Goal: Information Seeking & Learning: Learn about a topic

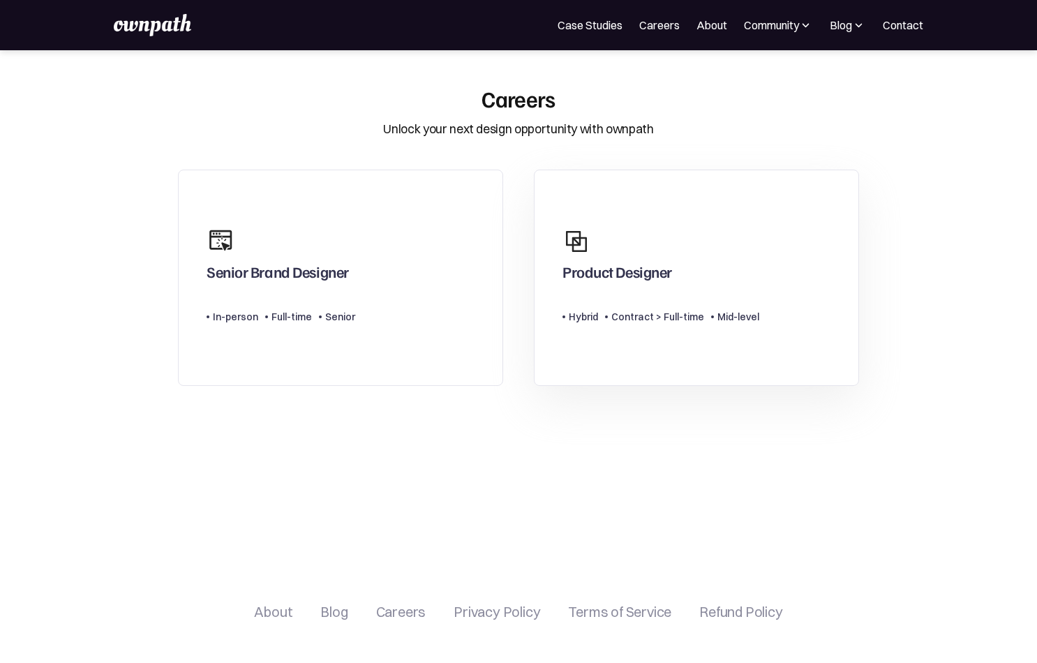
click at [664, 303] on div "Type Level Hybrid Contract > Full-time Mid-level" at bounding box center [660, 311] width 197 height 28
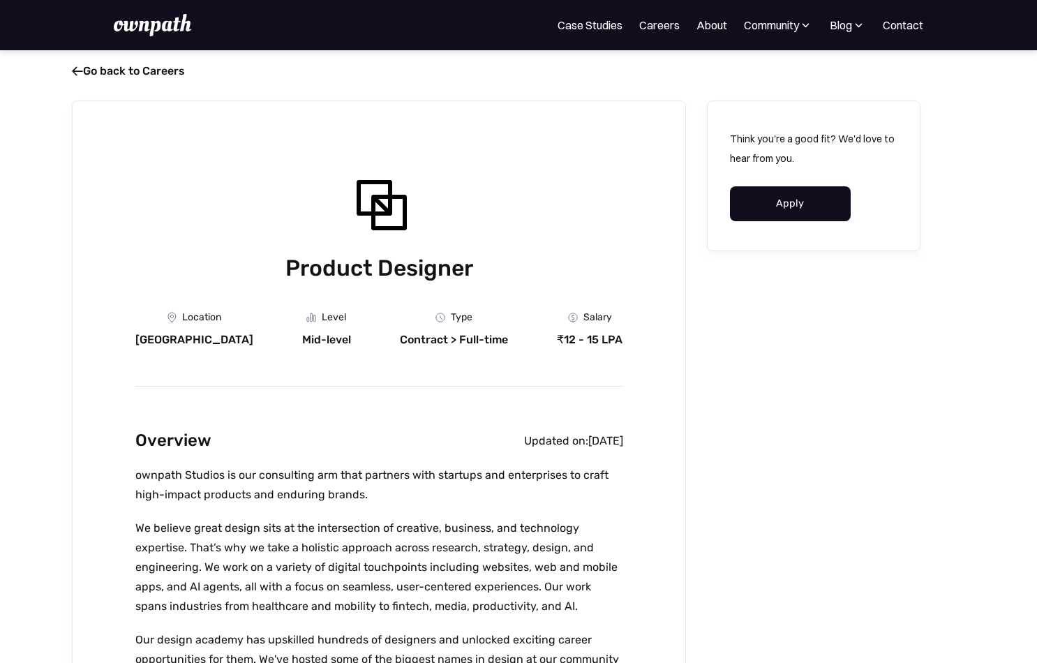
click at [79, 67] on link " Go back to Careers" at bounding box center [128, 70] width 113 height 13
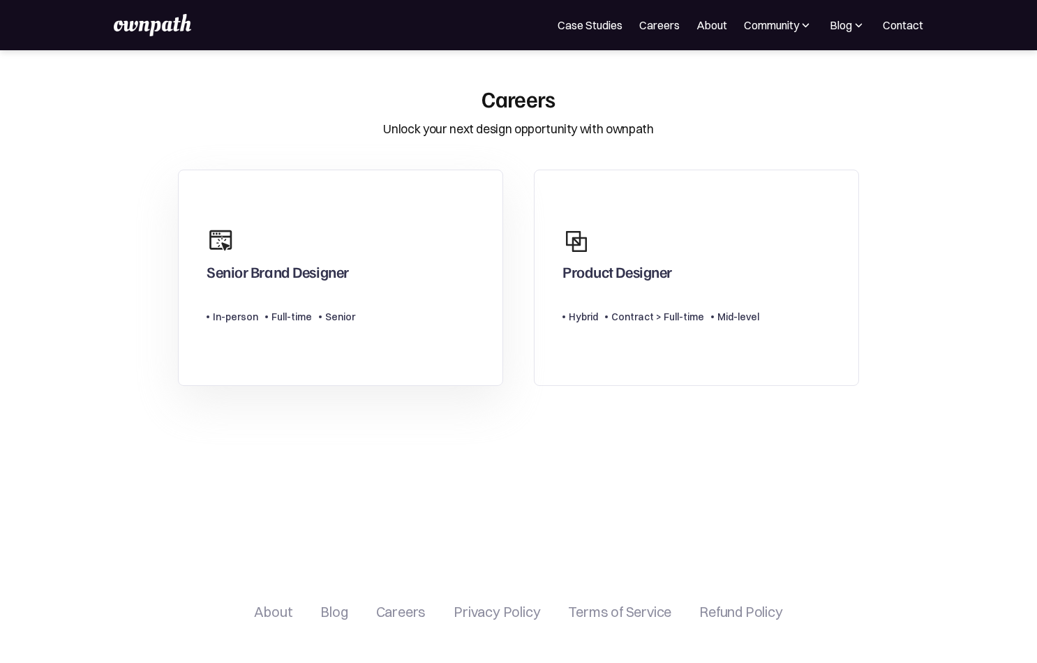
click at [276, 232] on div "Senior Brand Designer" at bounding box center [281, 253] width 149 height 67
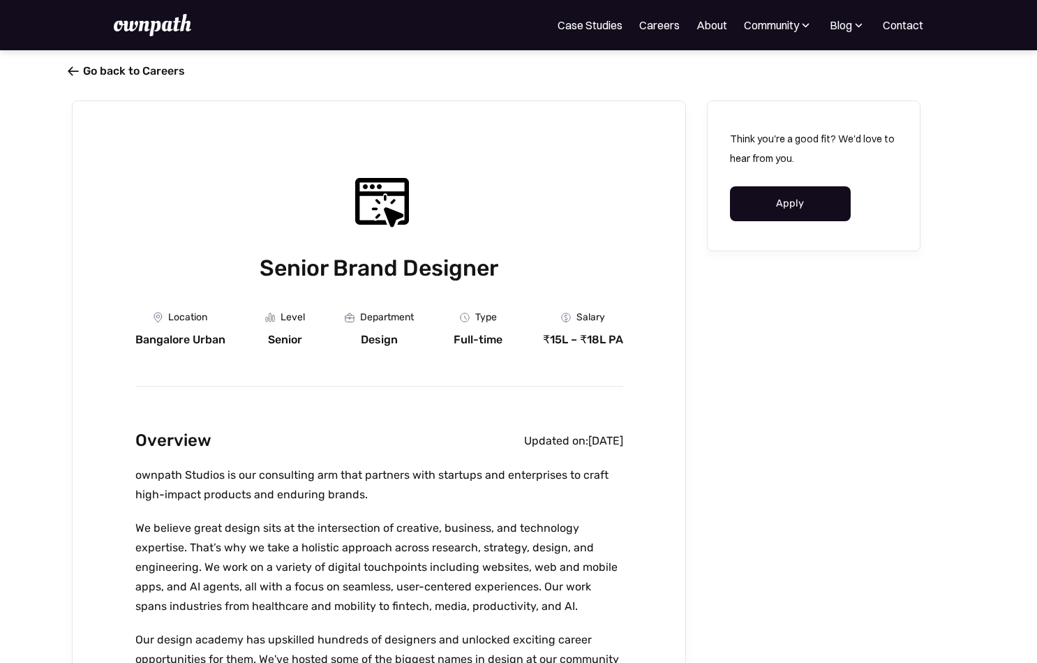
click at [75, 73] on span "" at bounding box center [73, 71] width 11 height 14
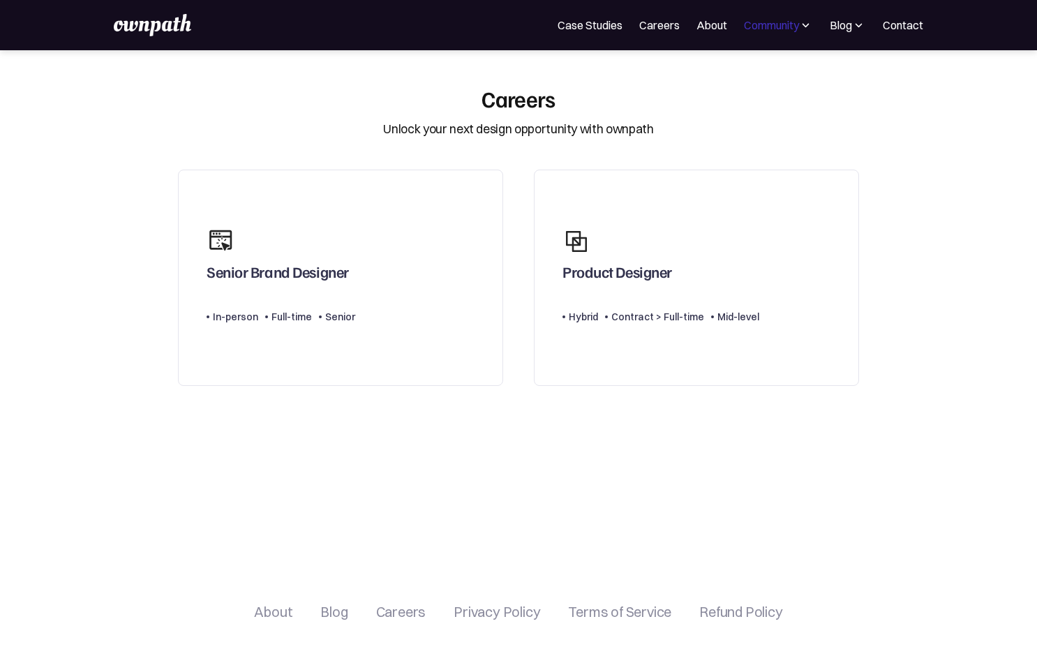
click at [781, 19] on div "Community" at bounding box center [771, 25] width 55 height 17
click at [857, 40] on div "For Companies Case Studies Careers About Community Events Resources Design Resi…" at bounding box center [518, 25] width 1037 height 50
click at [857, 30] on img at bounding box center [858, 25] width 13 height 14
click at [720, 123] on div "Careers Unlock your next design opportunity with ownpath" at bounding box center [519, 112] width 698 height 54
click at [797, 33] on div "Community" at bounding box center [771, 25] width 55 height 17
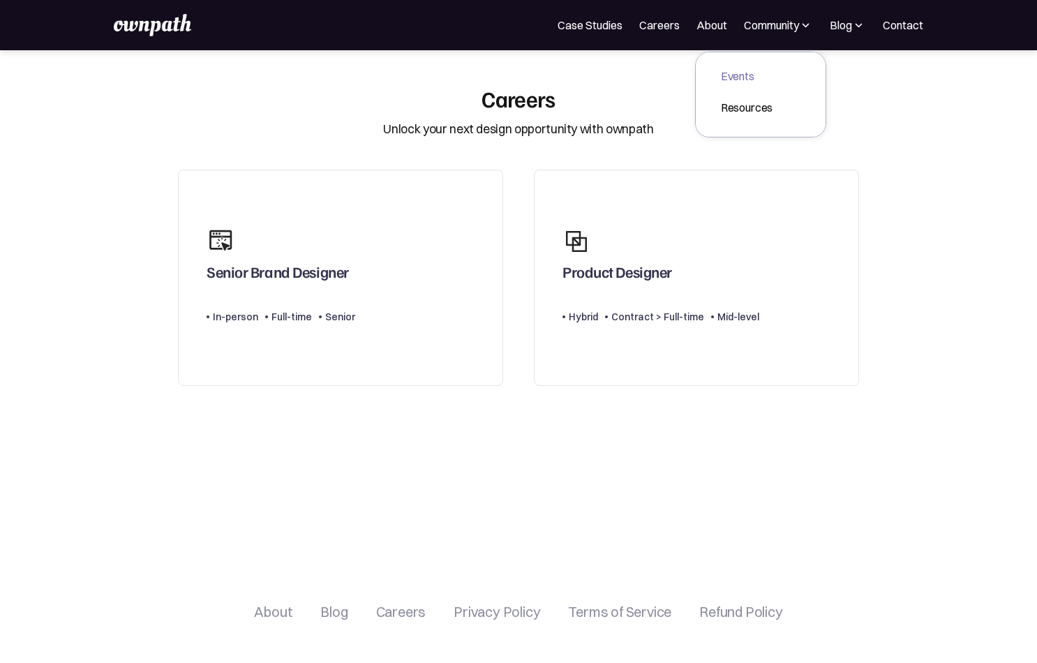
click at [730, 73] on div "Events" at bounding box center [747, 76] width 52 height 17
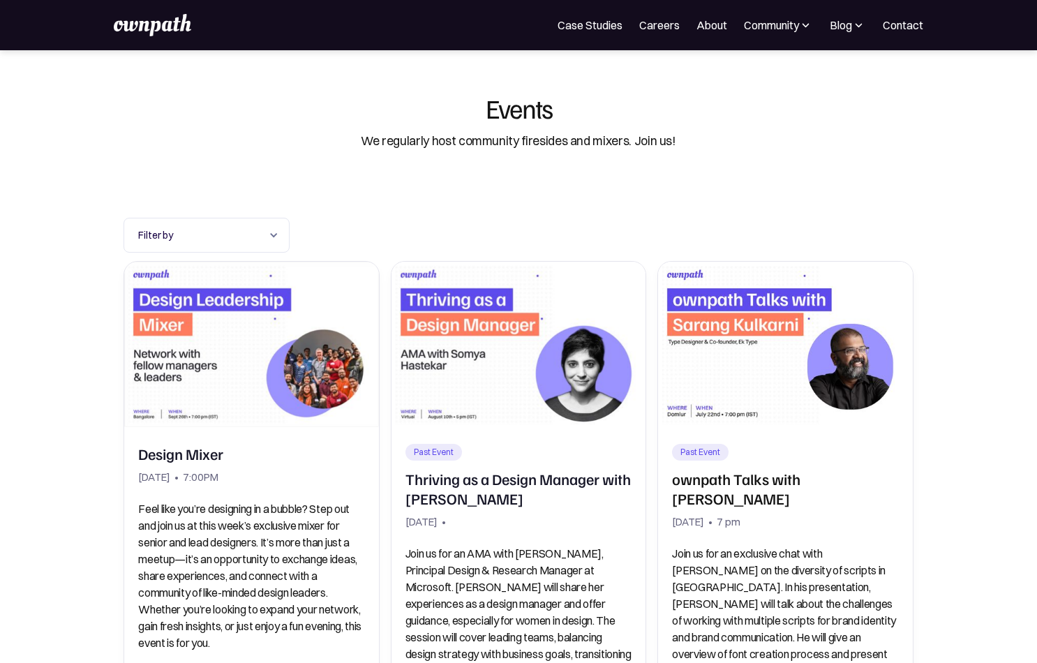
click at [159, 21] on img at bounding box center [152, 25] width 77 height 22
